Goal: Task Accomplishment & Management: Use online tool/utility

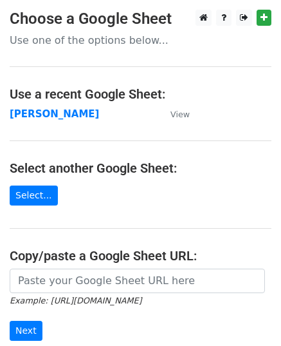
click at [17, 117] on strong "Tom" at bounding box center [54, 114] width 89 height 12
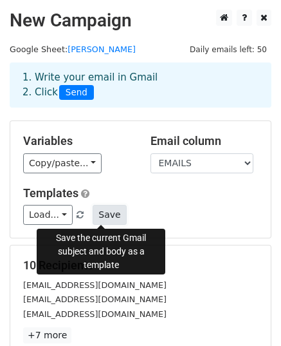
click at [103, 217] on button "Save" at bounding box center [109, 215] width 33 height 20
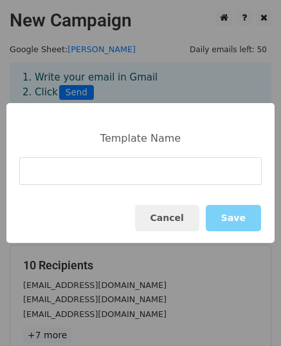
click at [167, 180] on input at bounding box center [140, 171] width 243 height 28
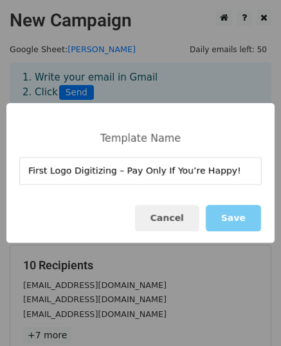
type input "First Logo Digitizing – Pay Only If You’re Happy!"
click at [251, 221] on button "Save" at bounding box center [233, 218] width 55 height 26
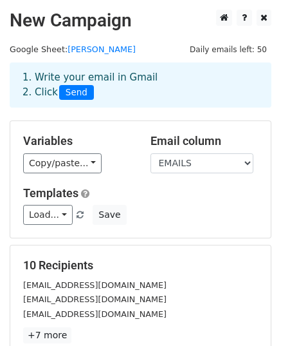
click at [123, 275] on div "10 Recipients info@designstreak.co.uk Sales@craftkingsltd.co.uk enquiries@color…" at bounding box center [140, 300] width 235 height 85
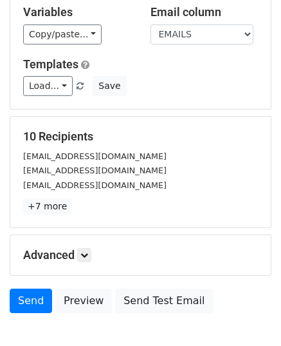
scroll to position [138, 0]
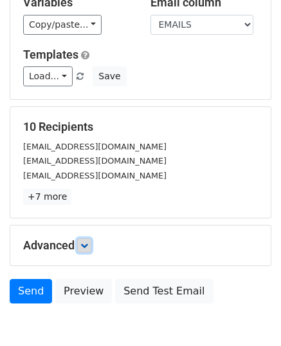
click at [84, 238] on link at bounding box center [84, 245] width 14 height 14
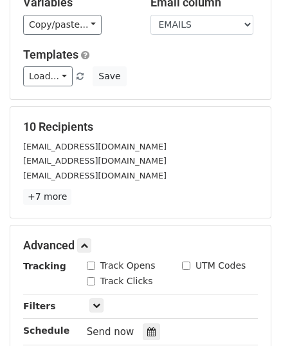
click at [91, 271] on div "Track Opens" at bounding box center [124, 266] width 95 height 15
click at [91, 265] on input "Track Opens" at bounding box center [91, 265] width 8 height 8
checkbox input "true"
click at [92, 277] on input "Track Clicks" at bounding box center [91, 281] width 8 height 8
checkbox input "true"
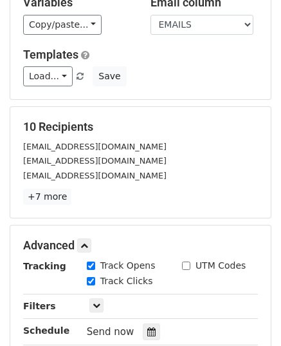
click at [182, 262] on input "UTM Codes" at bounding box center [186, 265] width 8 height 8
checkbox input "true"
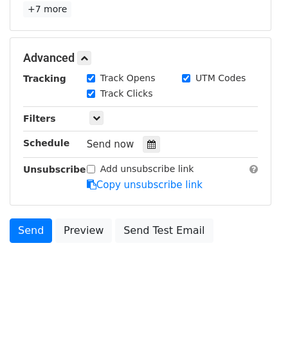
scroll to position [328, 0]
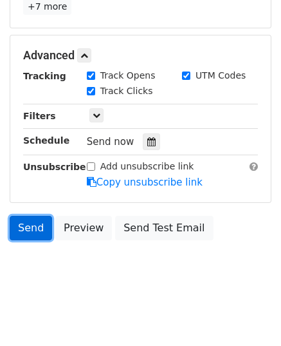
click at [34, 230] on link "Send" at bounding box center [31, 228] width 42 height 24
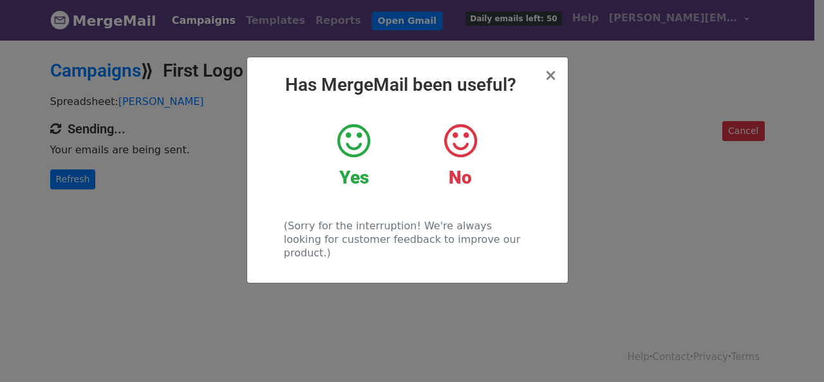
click at [188, 181] on div "× Has MergeMail been useful? Yes No (Sorry for the interruption! We're always l…" at bounding box center [412, 210] width 824 height 343
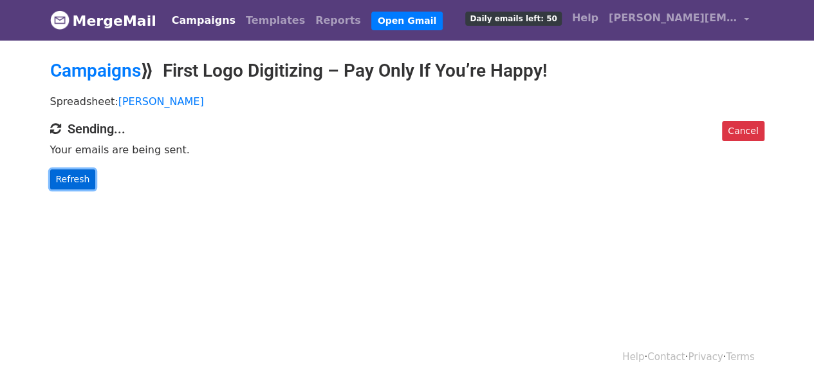
click at [79, 182] on link "Refresh" at bounding box center [73, 179] width 46 height 20
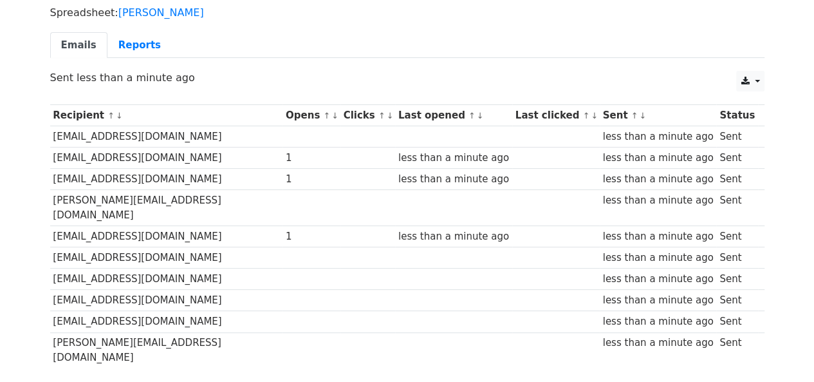
scroll to position [156, 0]
